Goal: Information Seeking & Learning: Learn about a topic

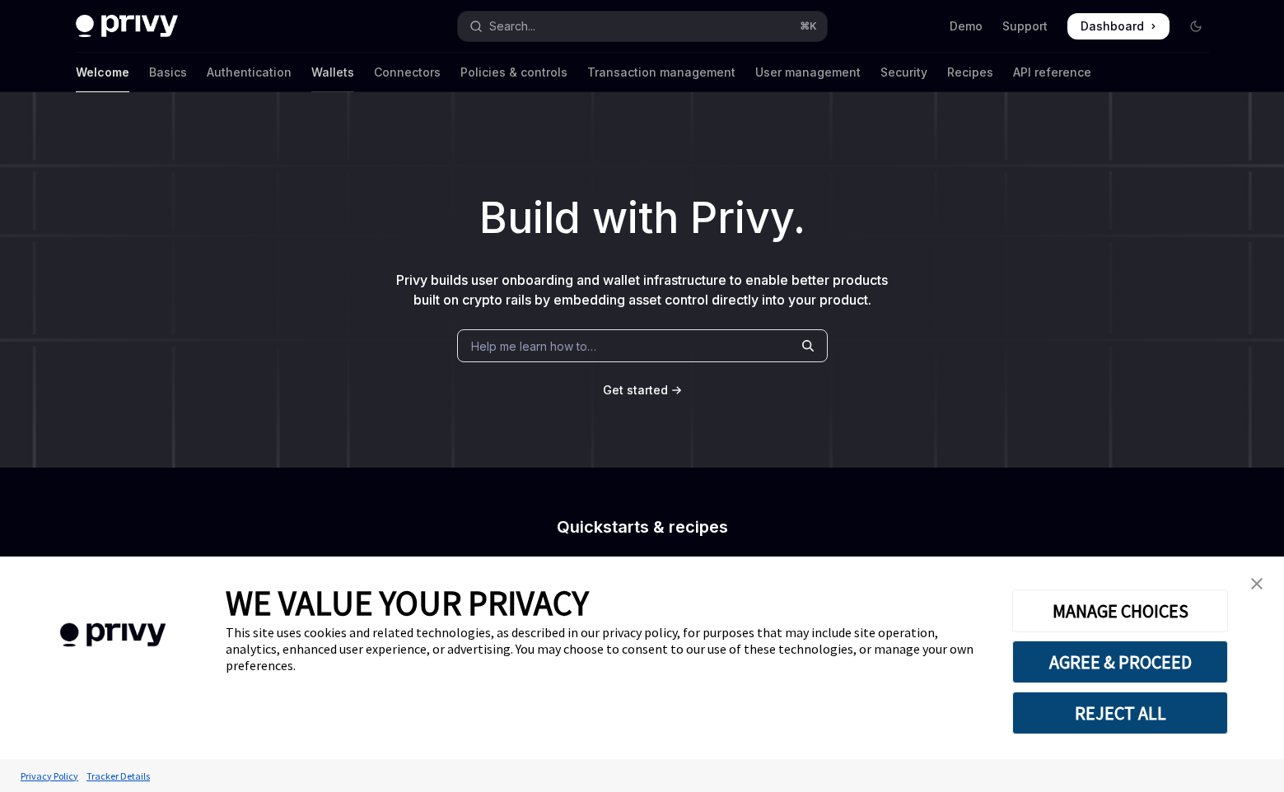
click at [311, 66] on link "Wallets" at bounding box center [332, 73] width 43 height 40
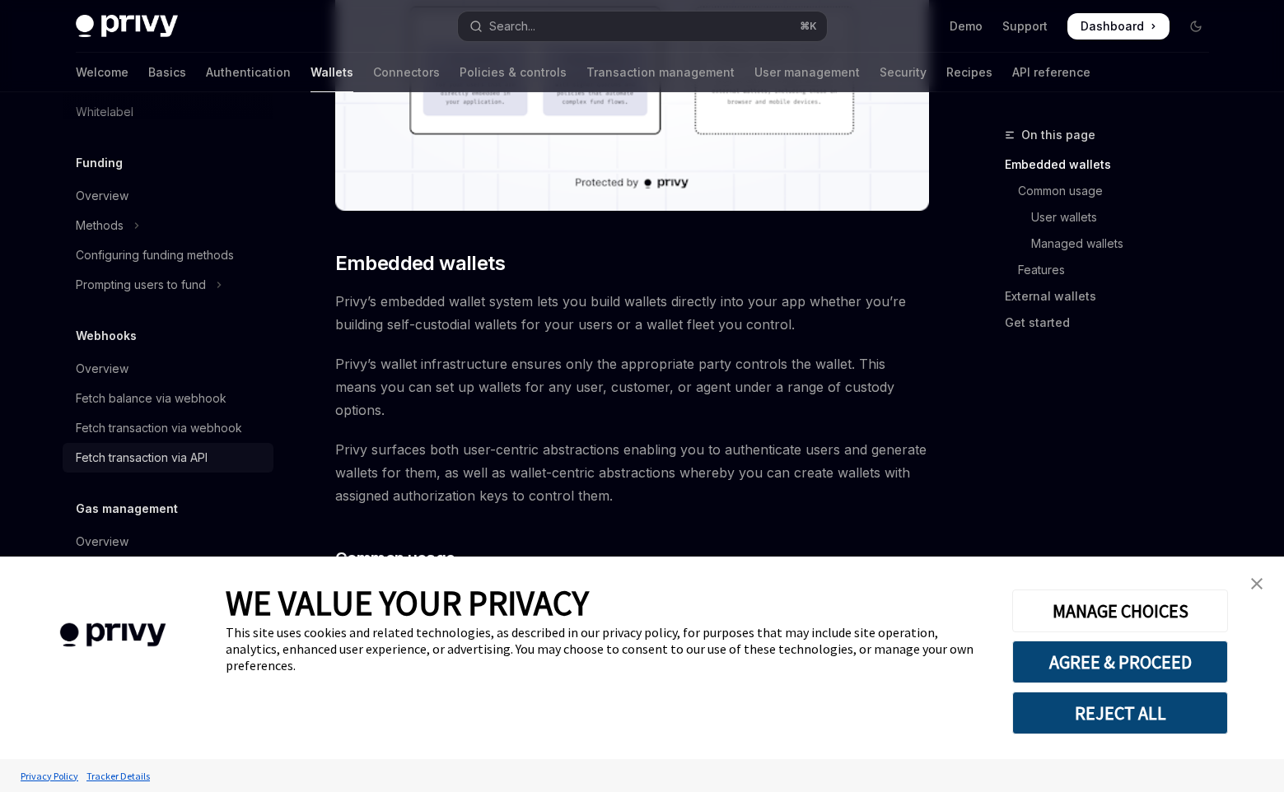
scroll to position [776, 0]
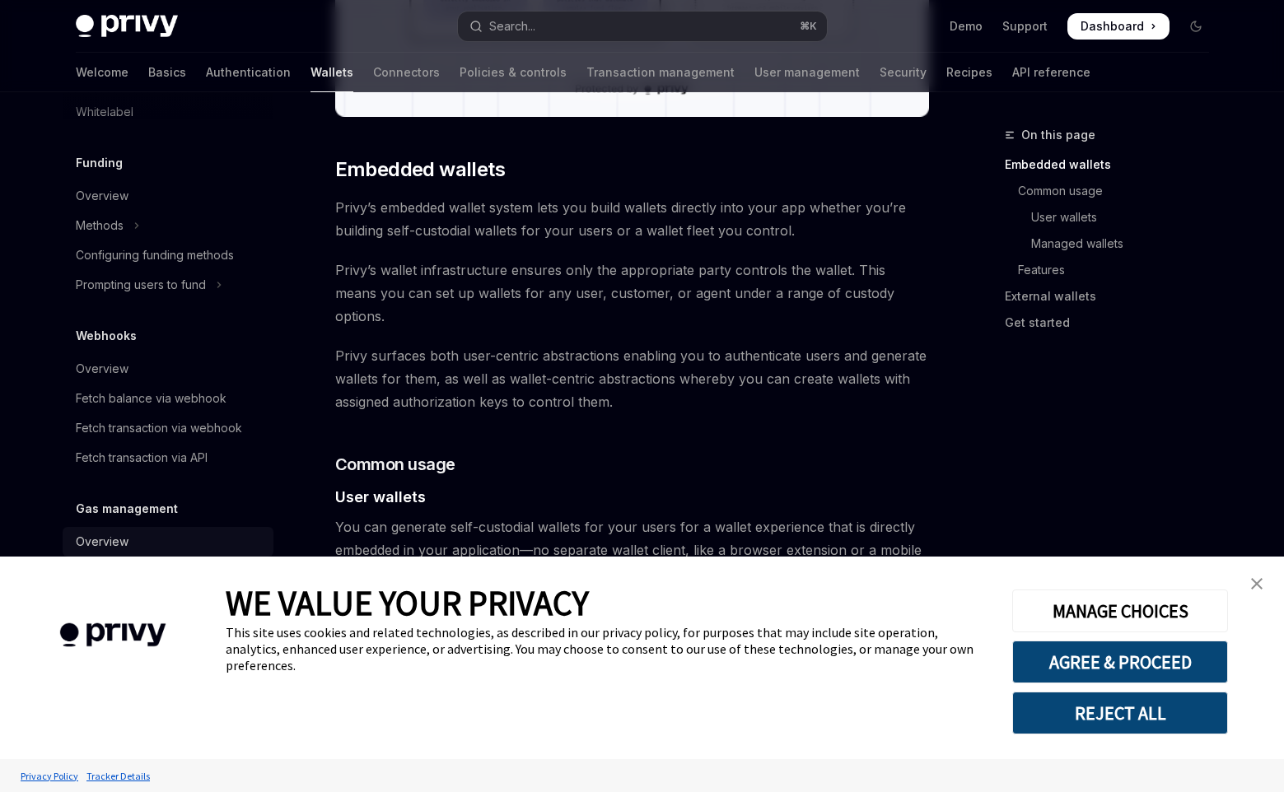
click at [134, 550] on div "Overview" at bounding box center [170, 542] width 188 height 20
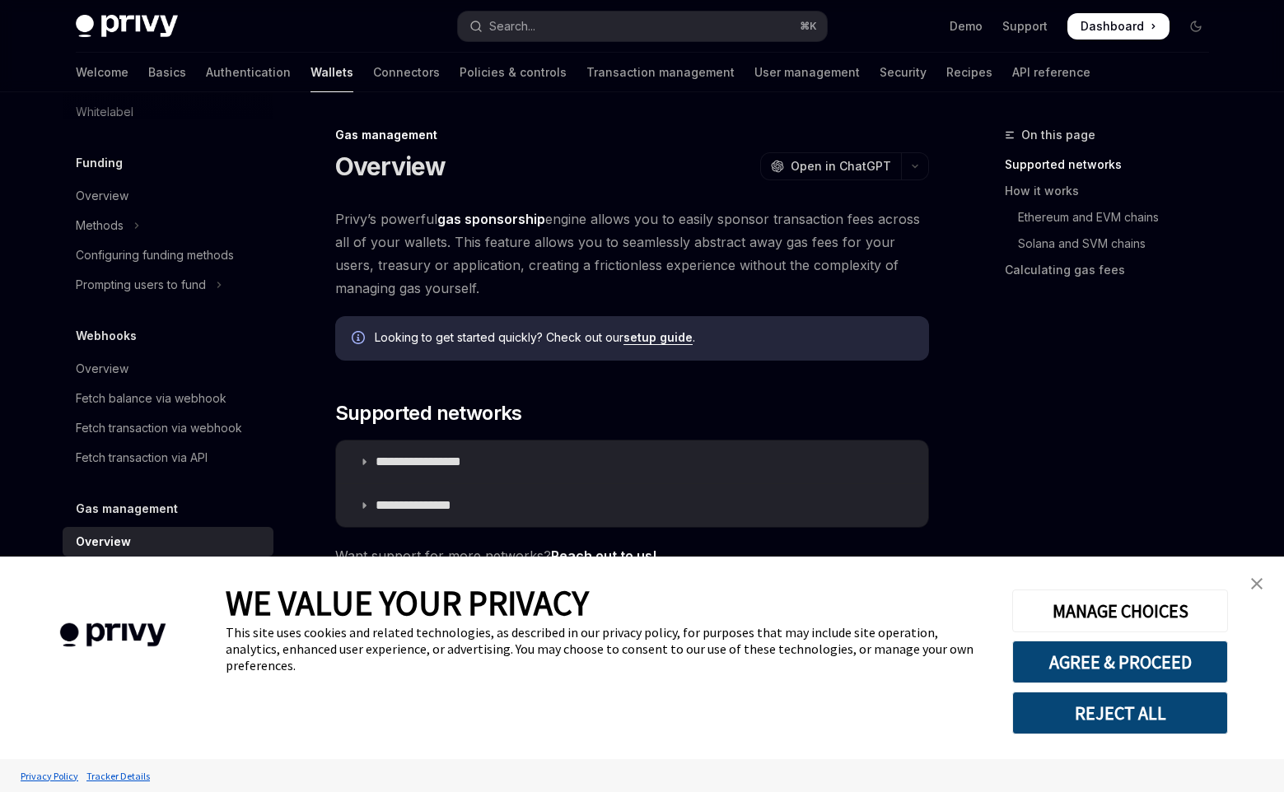
click at [1258, 585] on img "close banner" at bounding box center [1257, 584] width 12 height 12
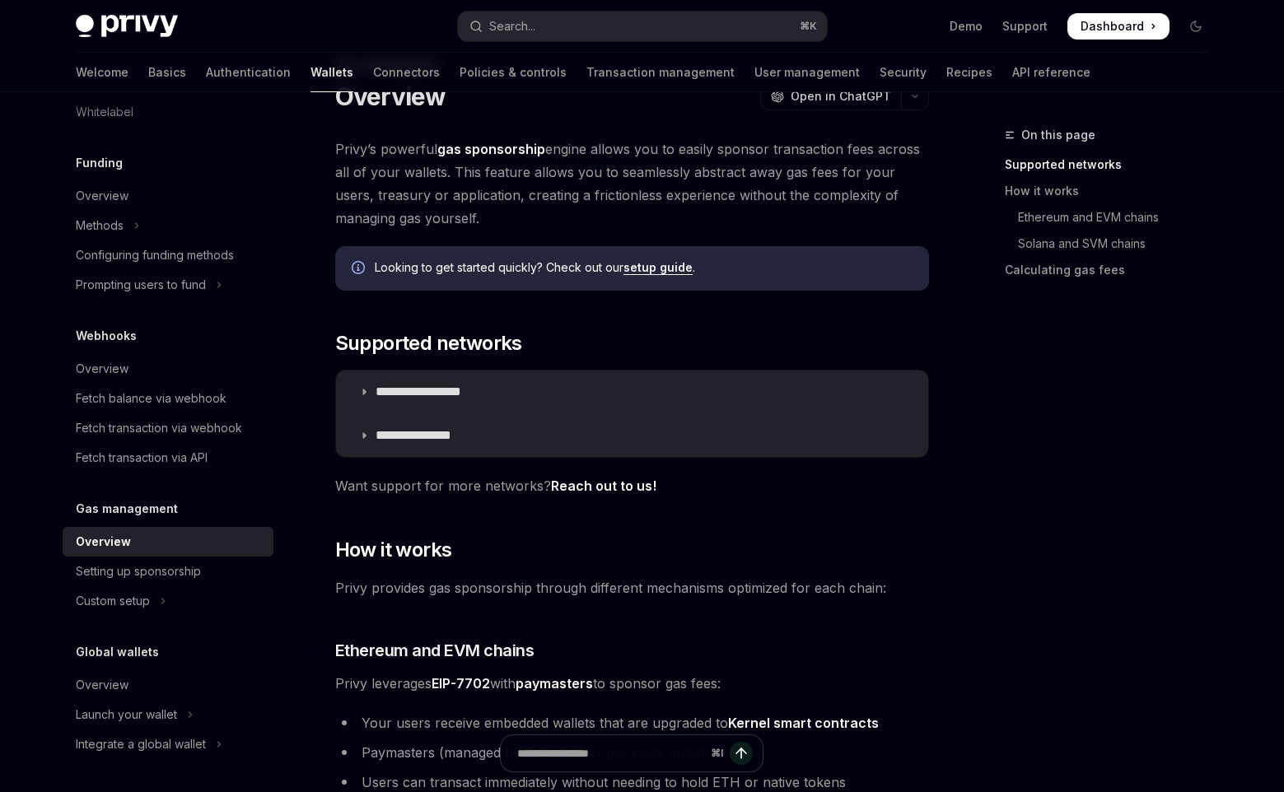
scroll to position [100, 0]
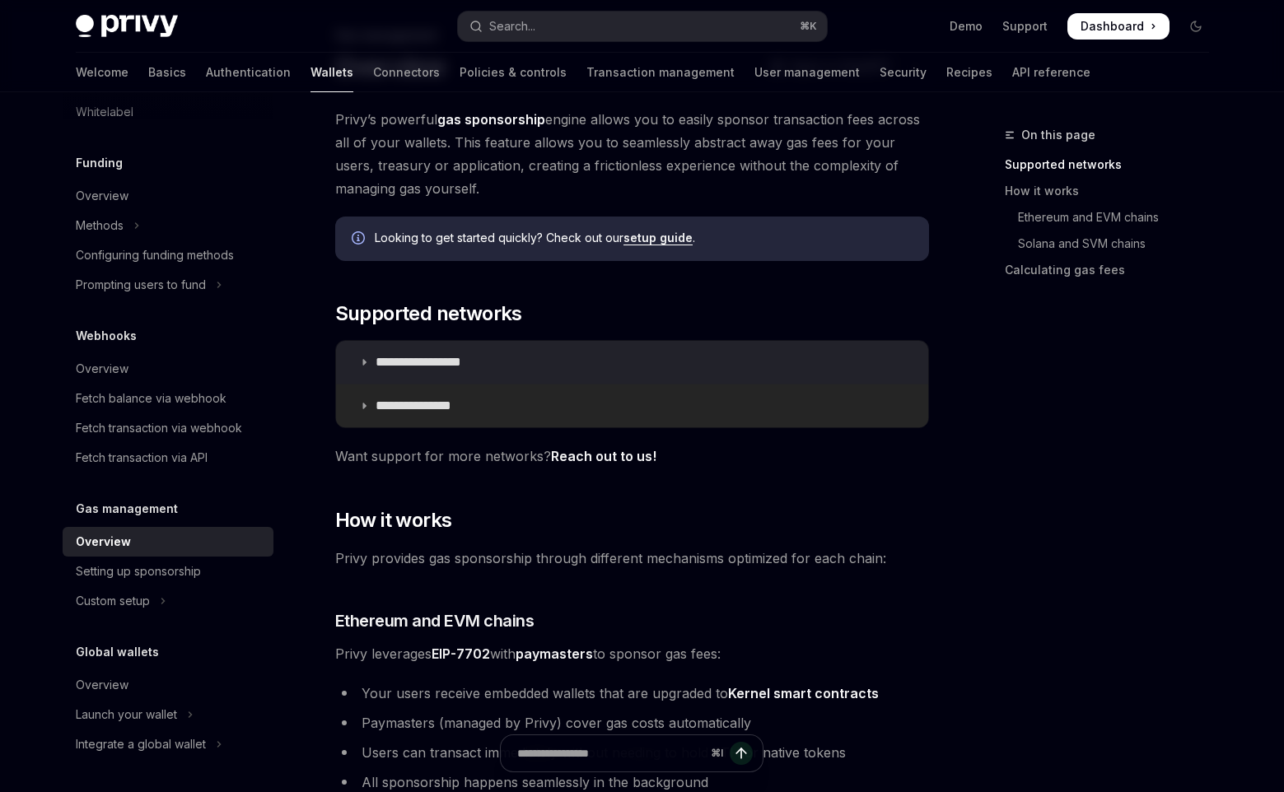
click at [411, 408] on p "**********" at bounding box center [427, 406] width 105 height 16
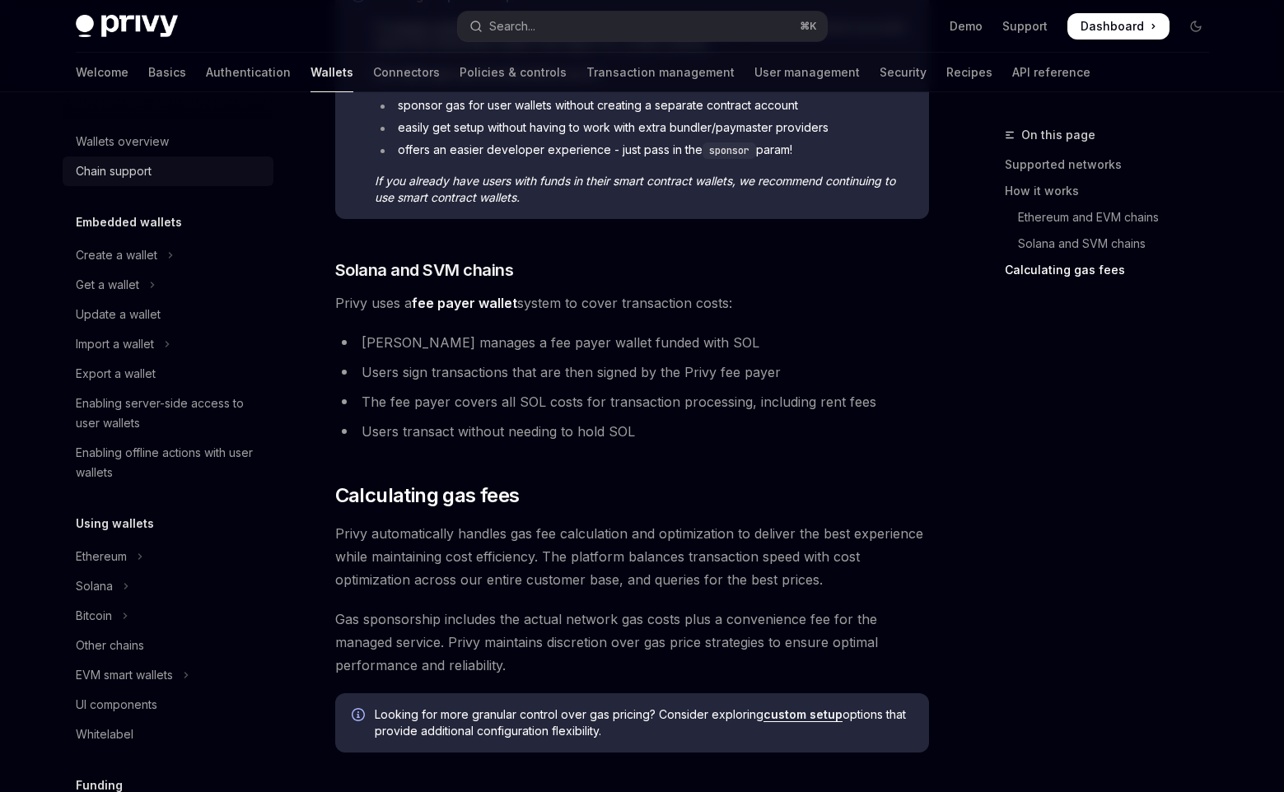
scroll to position [1023, 0]
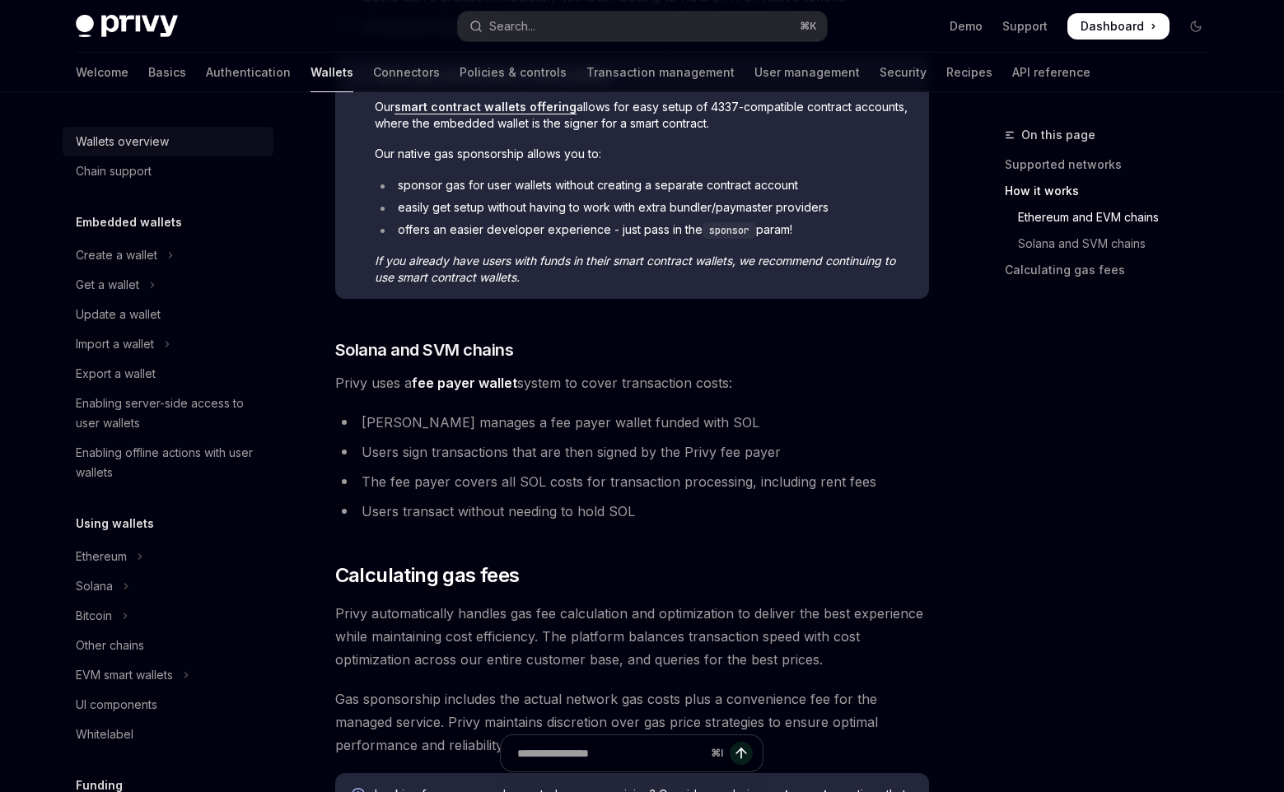
click at [147, 142] on div "Wallets overview" at bounding box center [122, 142] width 93 height 20
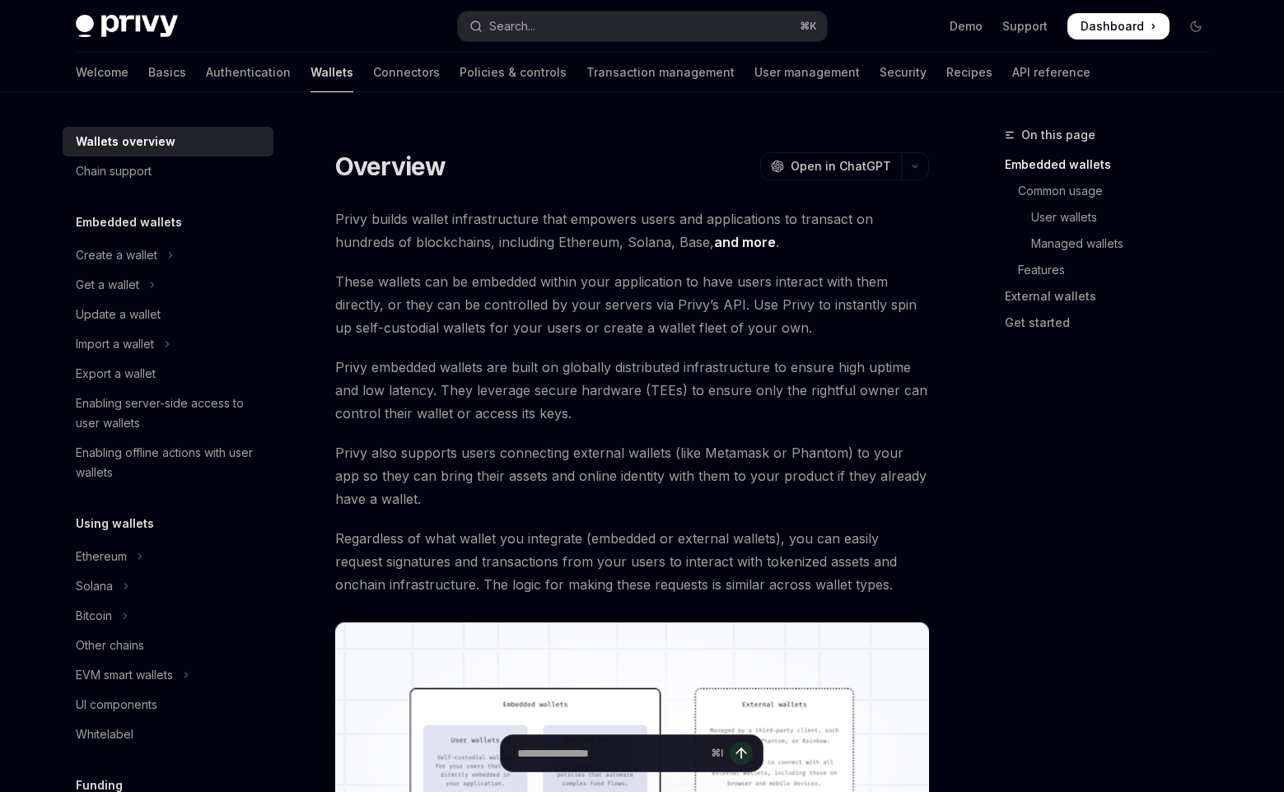
click at [310, 65] on link "Wallets" at bounding box center [331, 73] width 43 height 40
click at [148, 68] on link "Basics" at bounding box center [167, 73] width 38 height 40
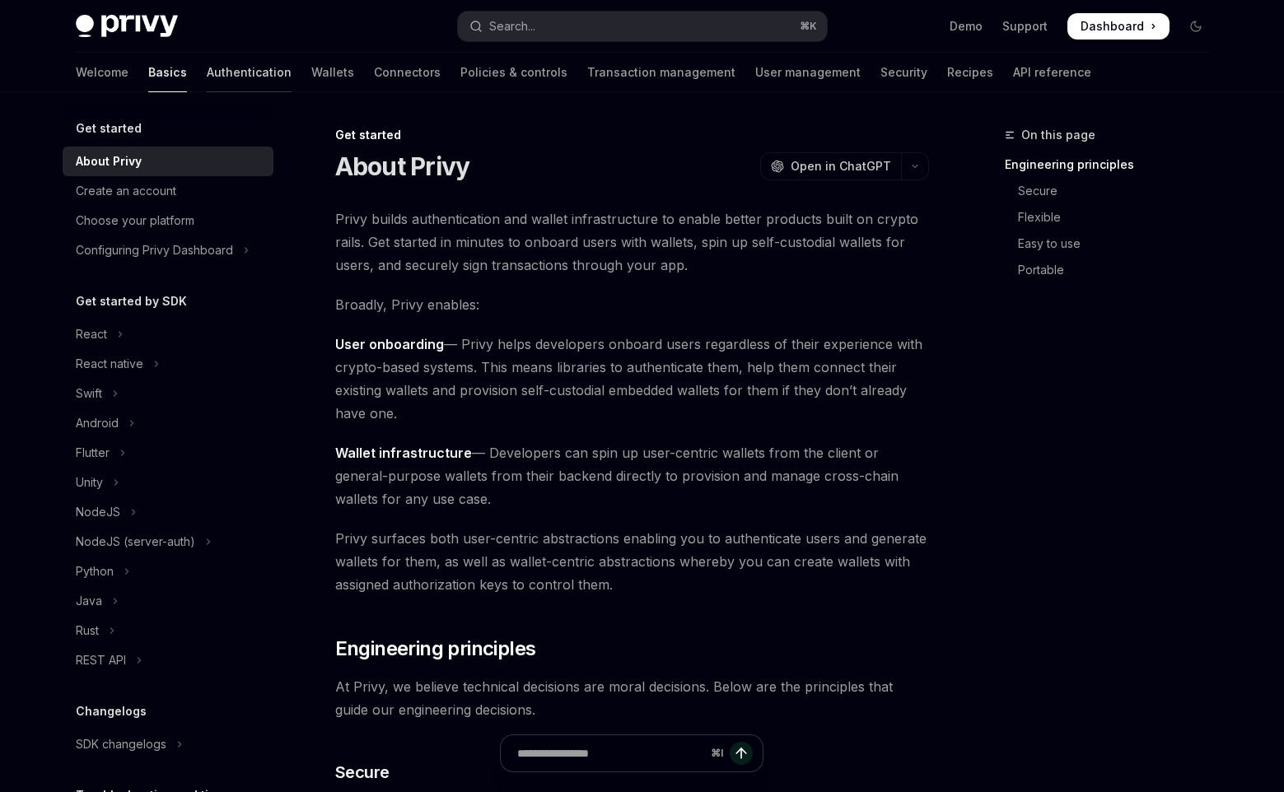
click at [207, 79] on link "Authentication" at bounding box center [249, 73] width 85 height 40
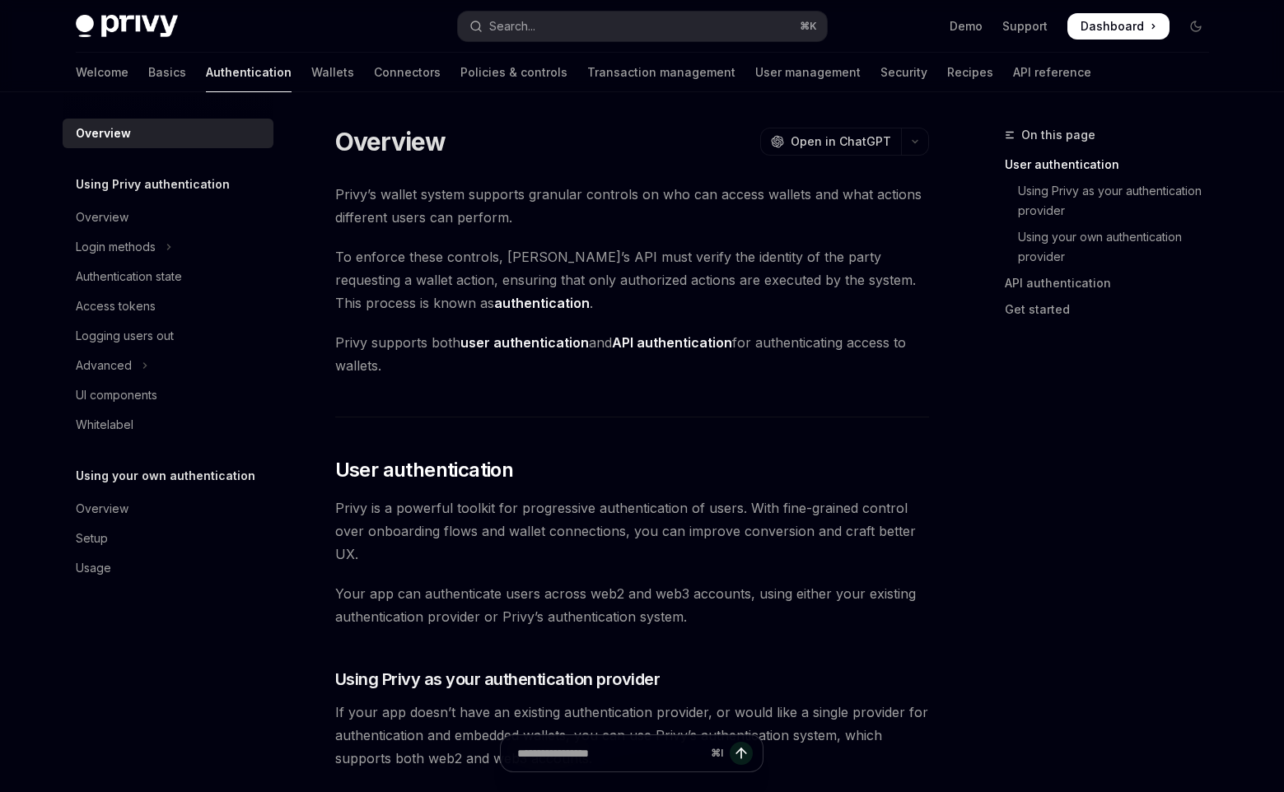
click at [124, 24] on img at bounding box center [127, 26] width 102 height 23
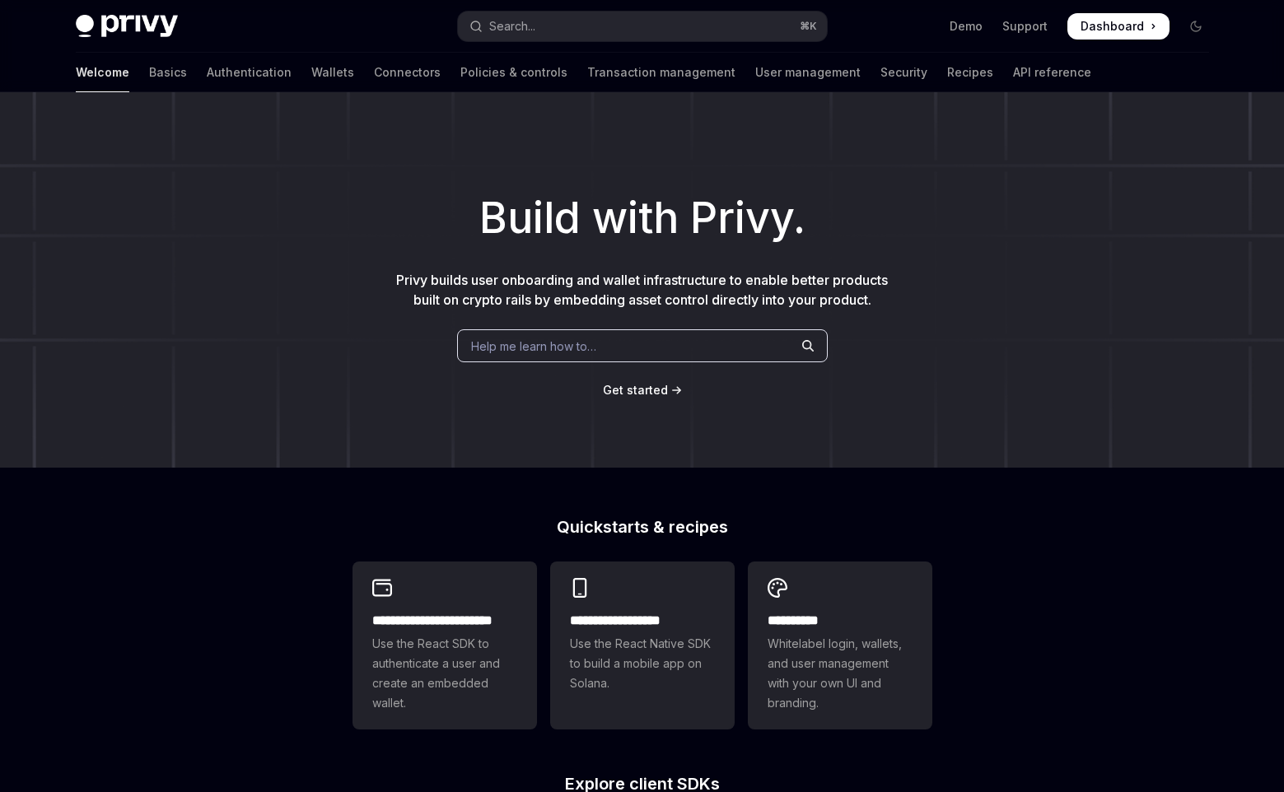
click at [257, 1] on div "Privy Docs home page Search... ⌘ K Demo Support Dashboard Dashboard Search..." at bounding box center [642, 26] width 1133 height 53
click at [207, 74] on link "Authentication" at bounding box center [249, 73] width 85 height 40
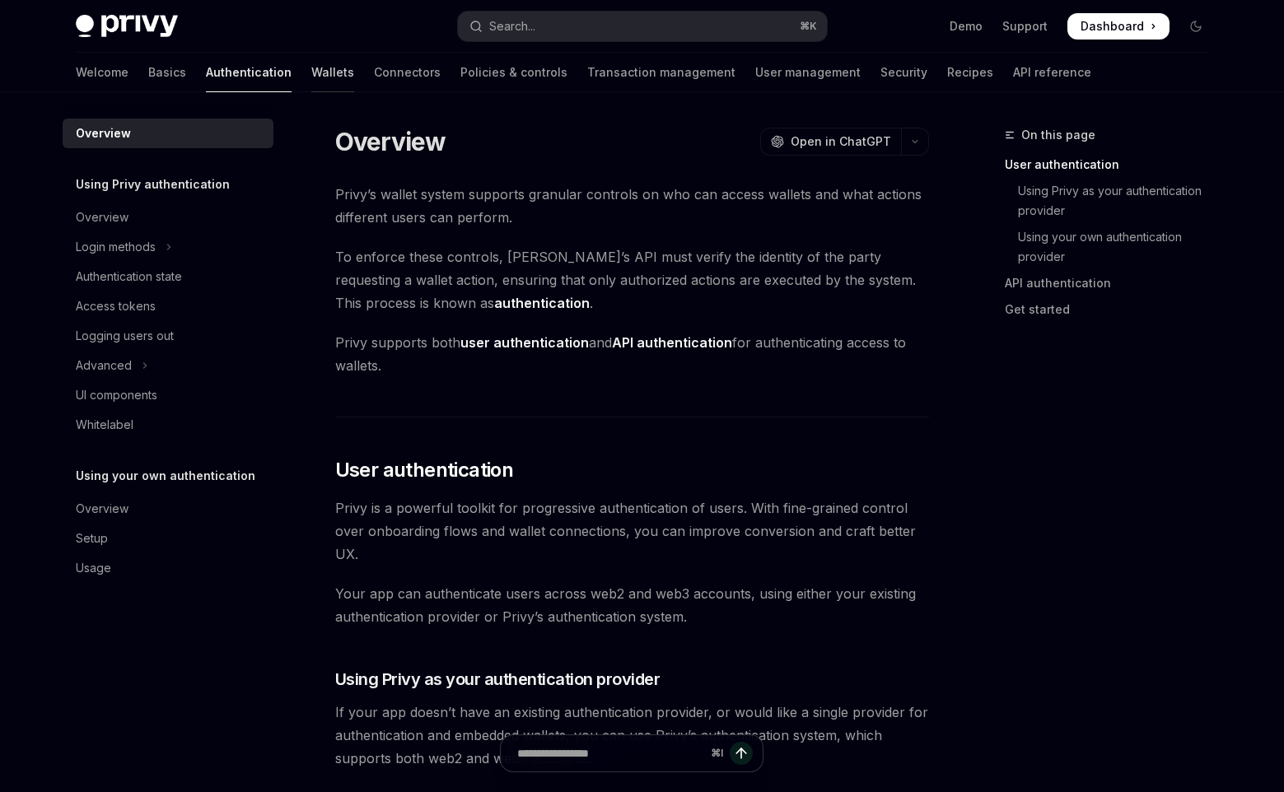
click at [311, 74] on link "Wallets" at bounding box center [332, 73] width 43 height 40
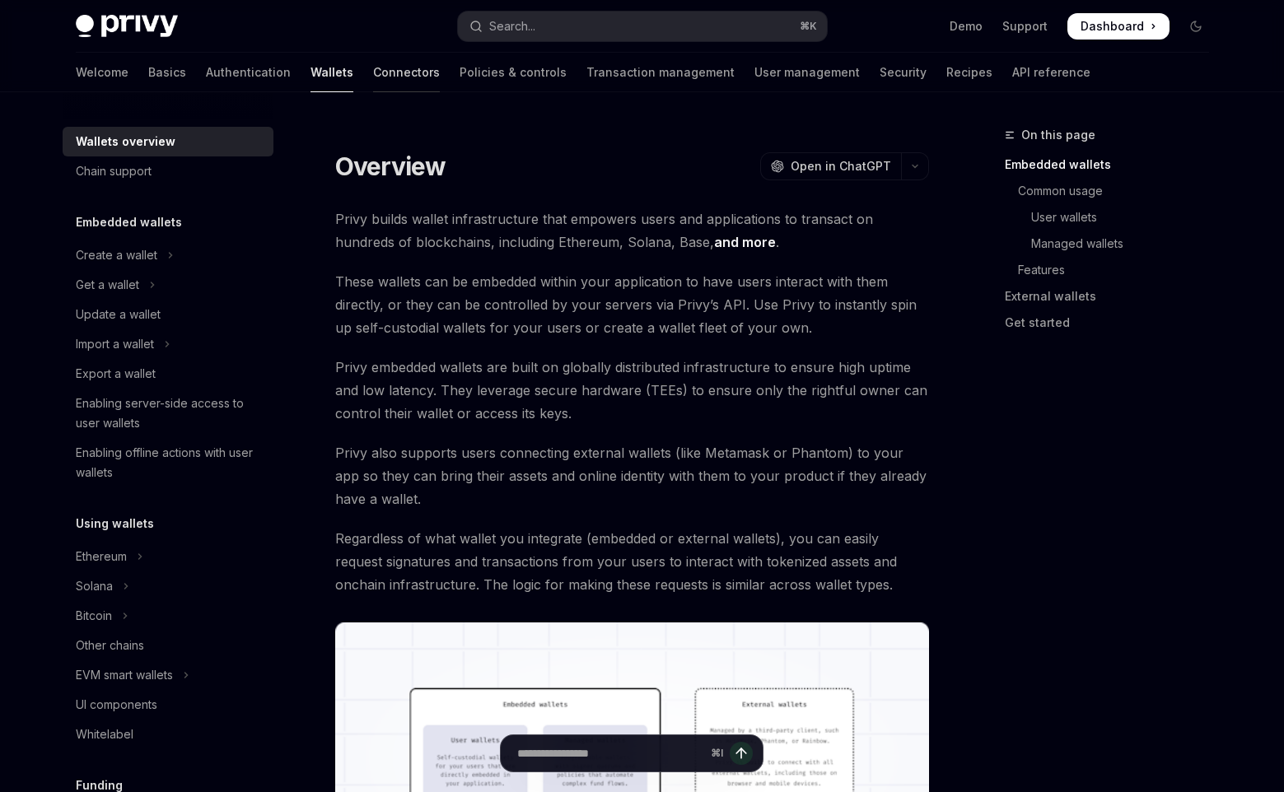
click at [373, 79] on link "Connectors" at bounding box center [406, 73] width 67 height 40
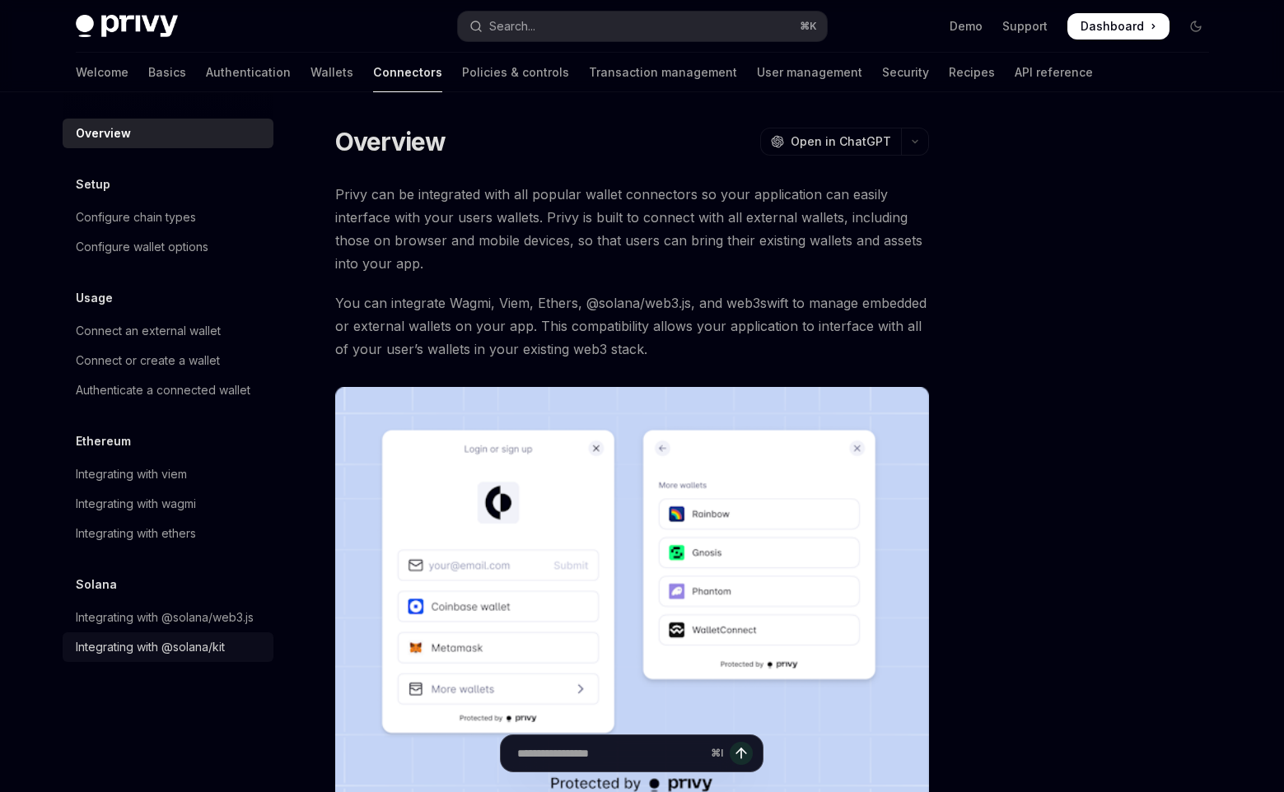
click at [191, 655] on div "Integrating with @solana/kit" at bounding box center [150, 647] width 149 height 20
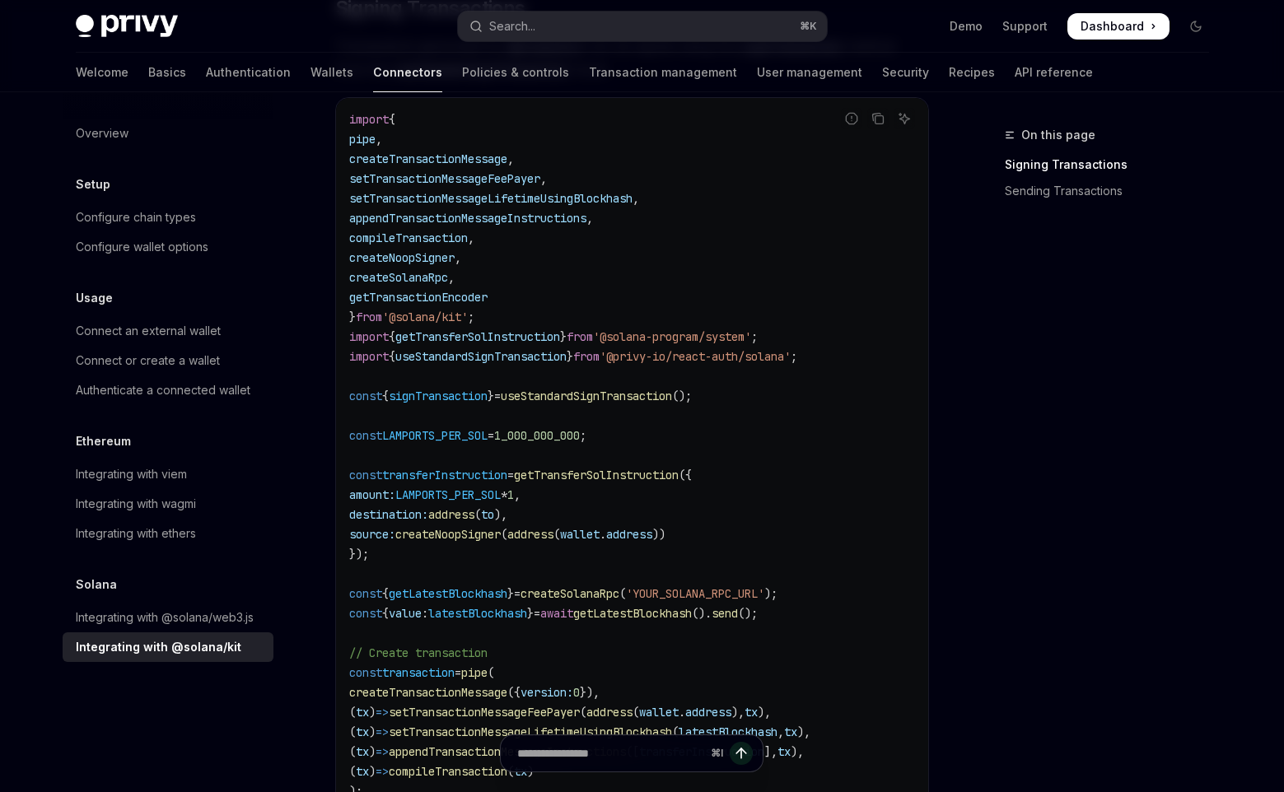
scroll to position [486, 0]
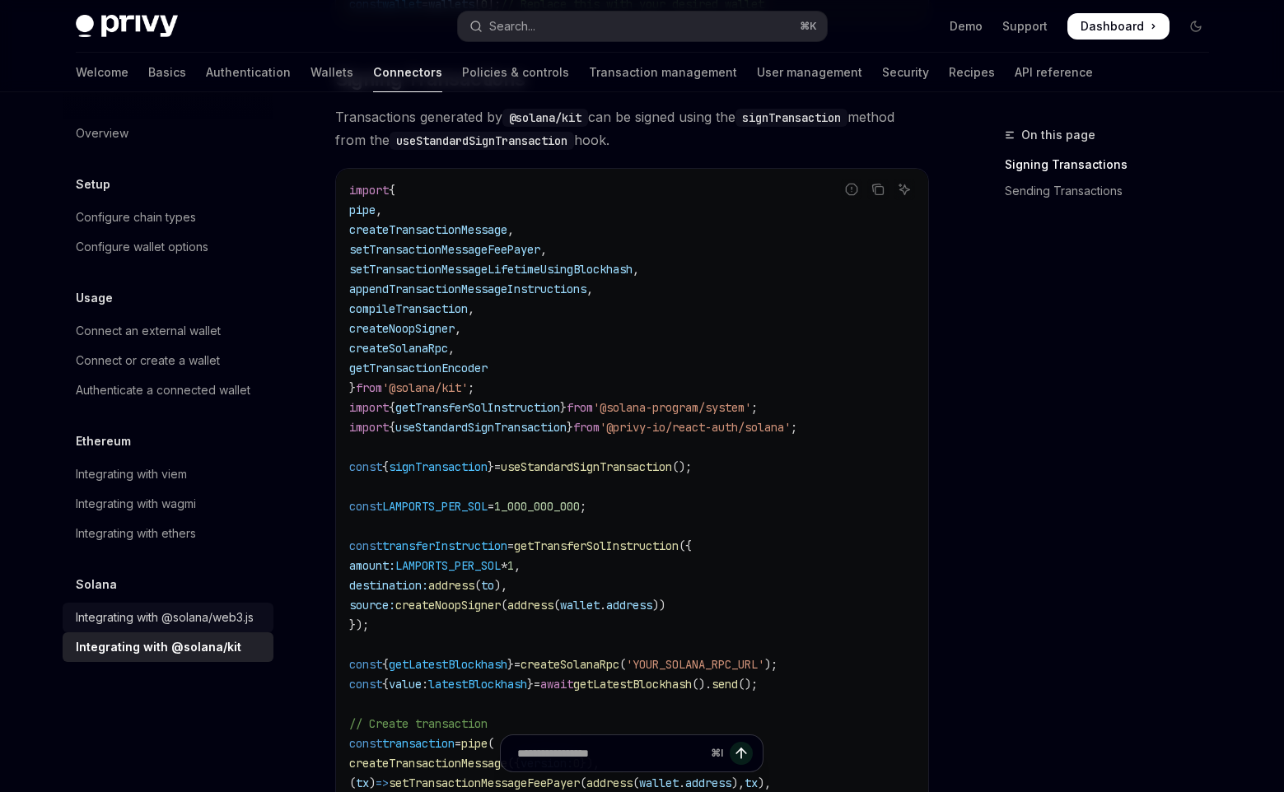
click at [240, 612] on div "Integrating with @solana/web3.js" at bounding box center [165, 618] width 178 height 20
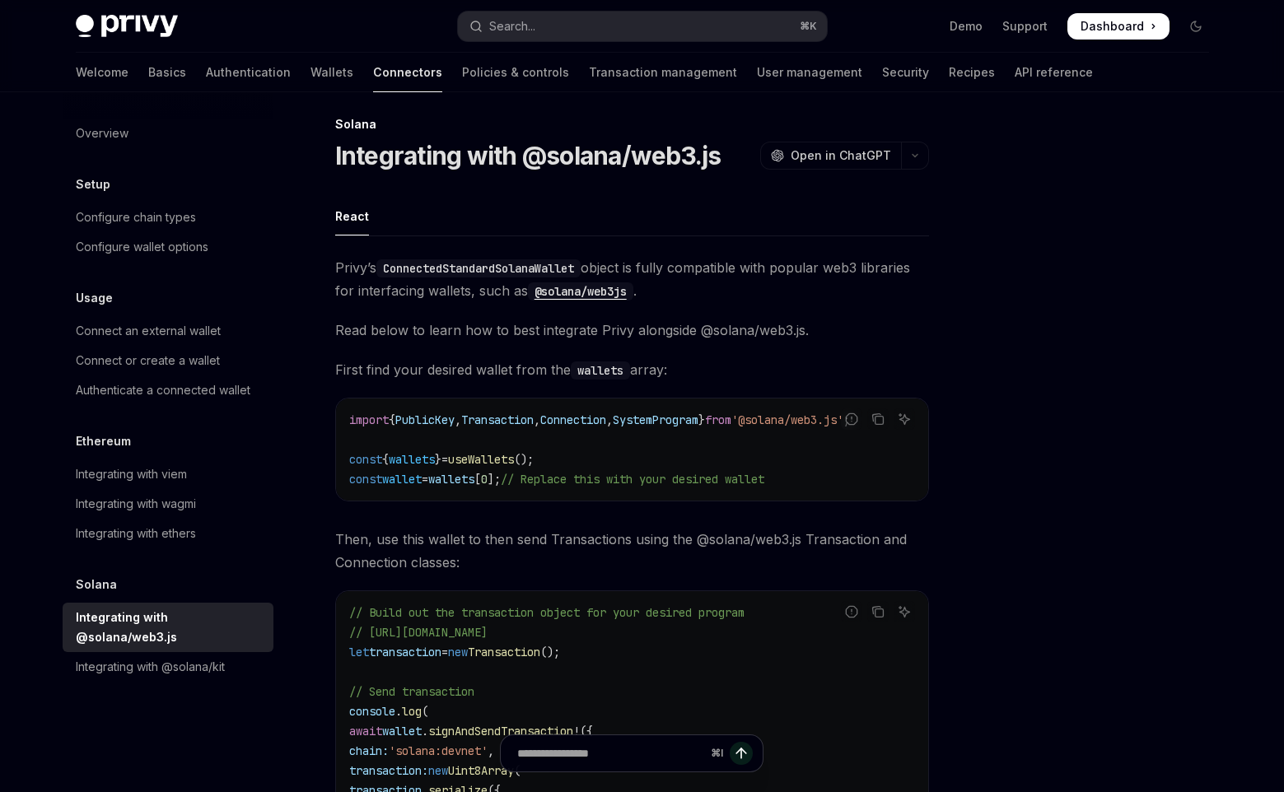
scroll to position [12, 0]
type textarea "*"
